Goal: Task Accomplishment & Management: Manage account settings

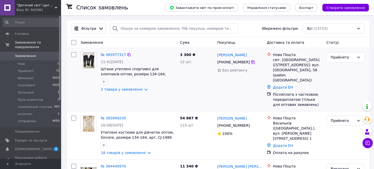
click at [251, 62] on icon at bounding box center [252, 62] width 3 height 3
click at [26, 138] on span "Товари та послуги" at bounding box center [31, 140] width 32 height 5
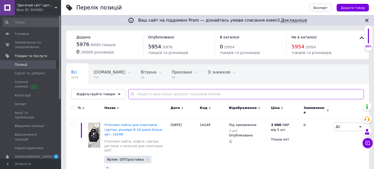
click at [157, 94] on input "text" at bounding box center [245, 94] width 235 height 10
paste input "G11302"
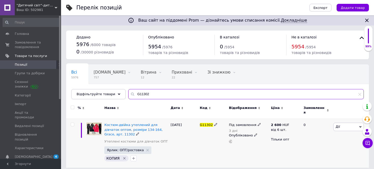
type input "G11302"
click at [339, 125] on span "Дії" at bounding box center [337, 127] width 4 height 4
click at [325, 133] on li "Редагувати" at bounding box center [329, 136] width 67 height 7
